Goal: Find specific page/section: Find specific page/section

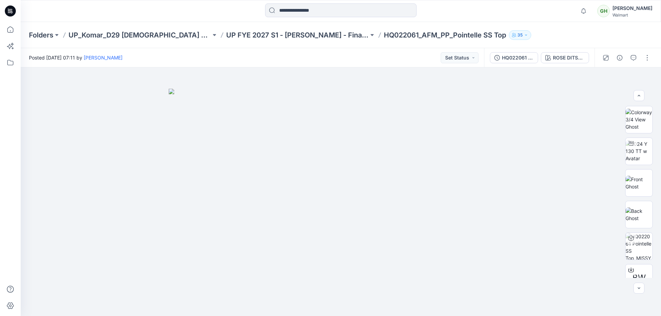
scroll to position [172, 0]
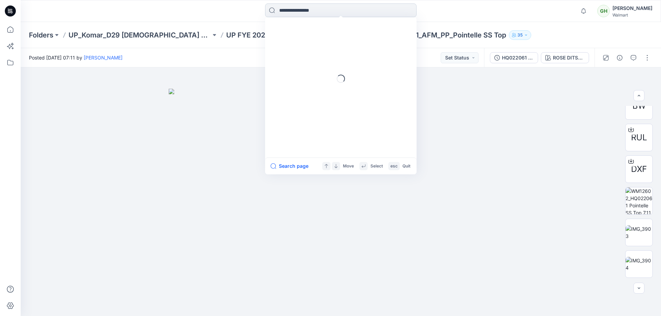
click at [284, 8] on input at bounding box center [340, 10] width 151 height 14
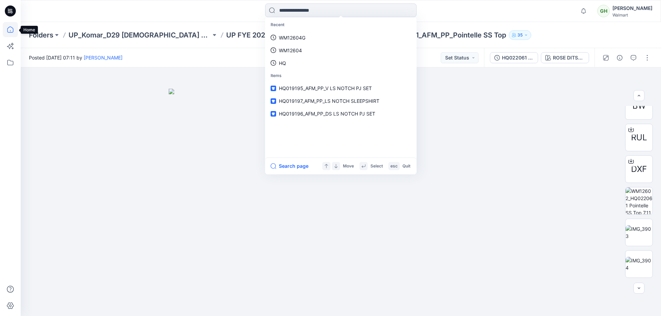
click at [13, 30] on icon at bounding box center [10, 29] width 6 height 6
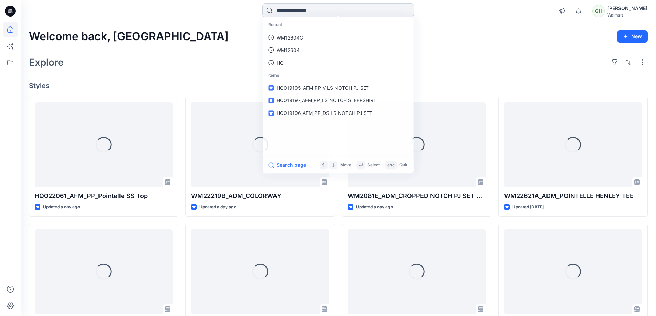
click at [299, 12] on input at bounding box center [337, 10] width 151 height 14
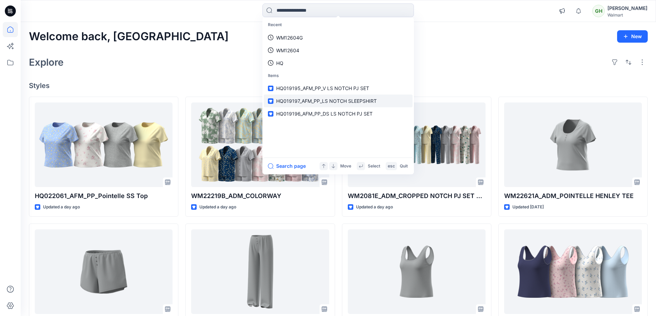
click at [325, 100] on span "HQ019197_AFM_PP_LS NOTCH SLEEPSHIRT" at bounding box center [326, 101] width 100 height 6
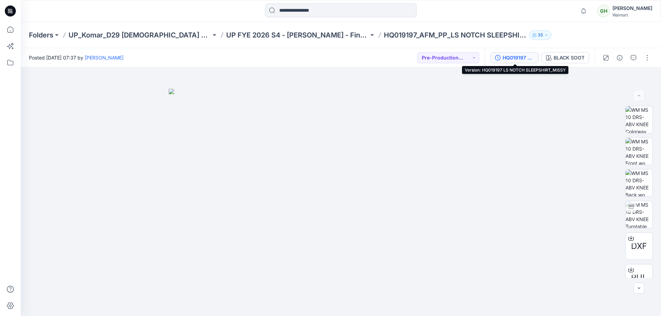
click at [513, 57] on div "HQ019197 LS NOTCH SLEEPSHIRT_MISSY" at bounding box center [518, 58] width 32 height 8
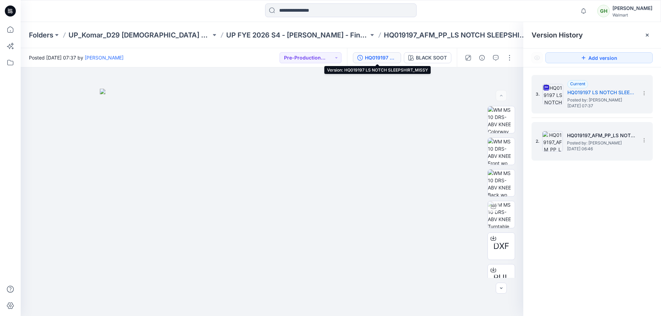
click at [583, 141] on span "Posted by: [PERSON_NAME]" at bounding box center [601, 143] width 69 height 7
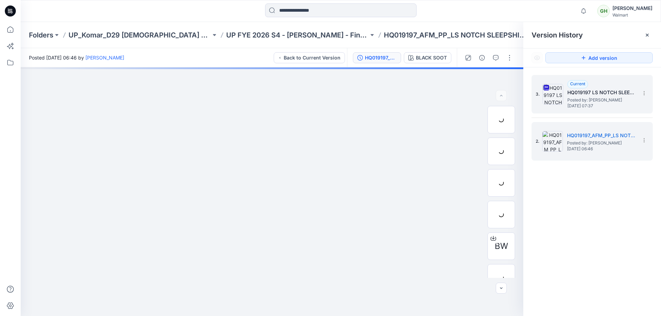
click at [582, 99] on span "Posted by: [PERSON_NAME]" at bounding box center [601, 100] width 69 height 7
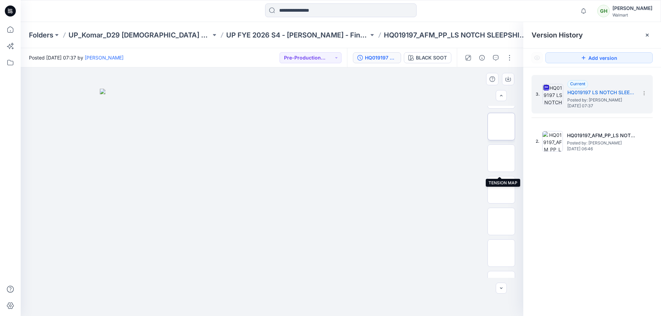
scroll to position [172, 0]
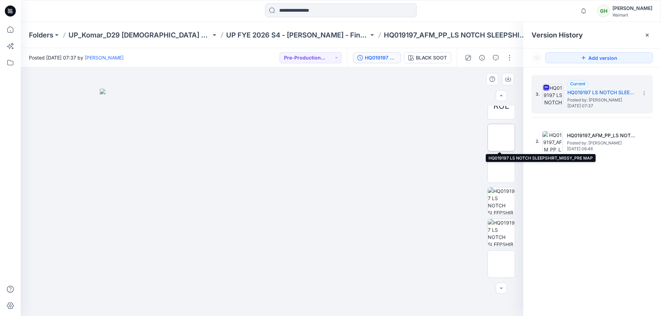
click at [501, 138] on img at bounding box center [501, 138] width 0 height 0
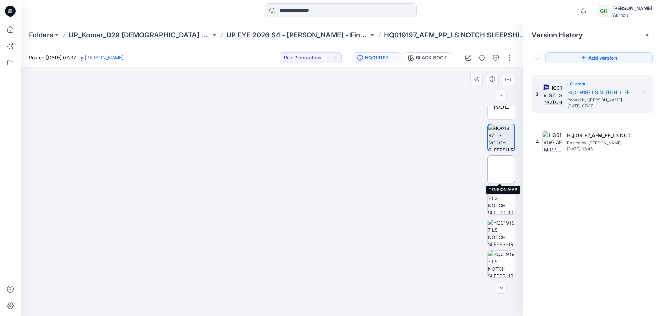
click at [501, 169] on img at bounding box center [501, 169] width 0 height 0
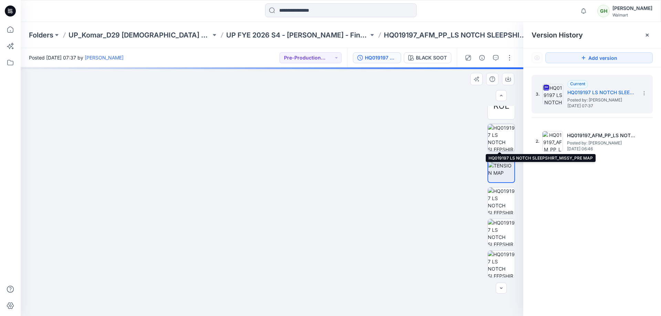
click at [503, 130] on img at bounding box center [501, 137] width 27 height 27
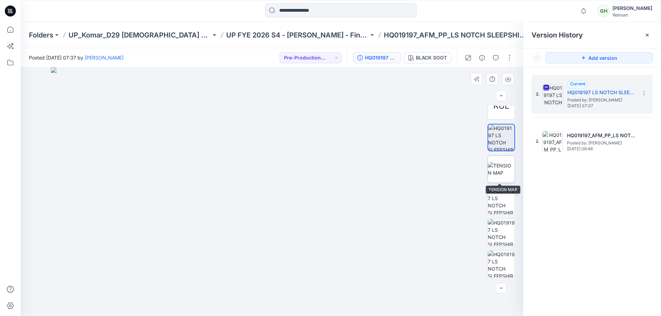
click at [503, 166] on img at bounding box center [501, 169] width 27 height 14
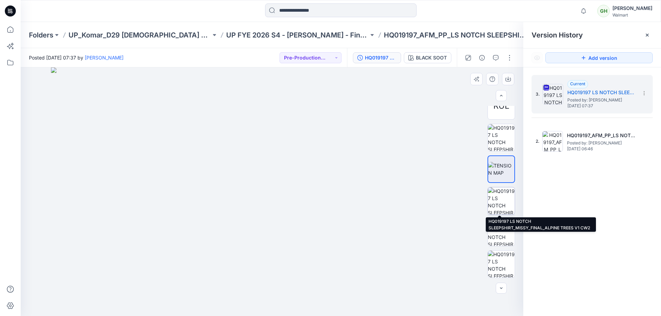
click at [504, 200] on img at bounding box center [501, 201] width 27 height 27
